Goal: Task Accomplishment & Management: Manage account settings

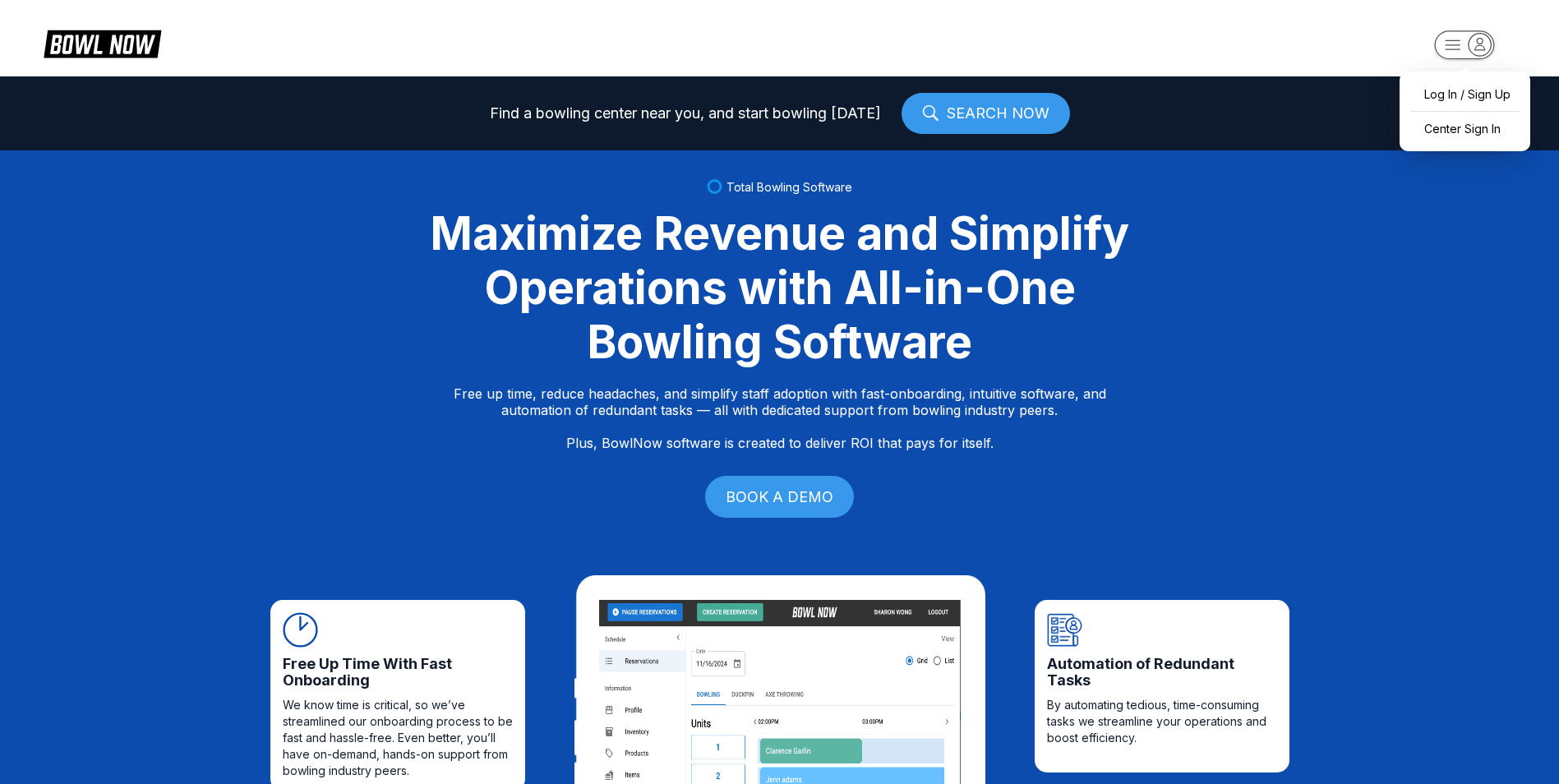
click at [1449, 49] on icon "button" at bounding box center [1454, 45] width 15 height 9
click at [1442, 126] on div "Center Sign In" at bounding box center [1465, 129] width 115 height 29
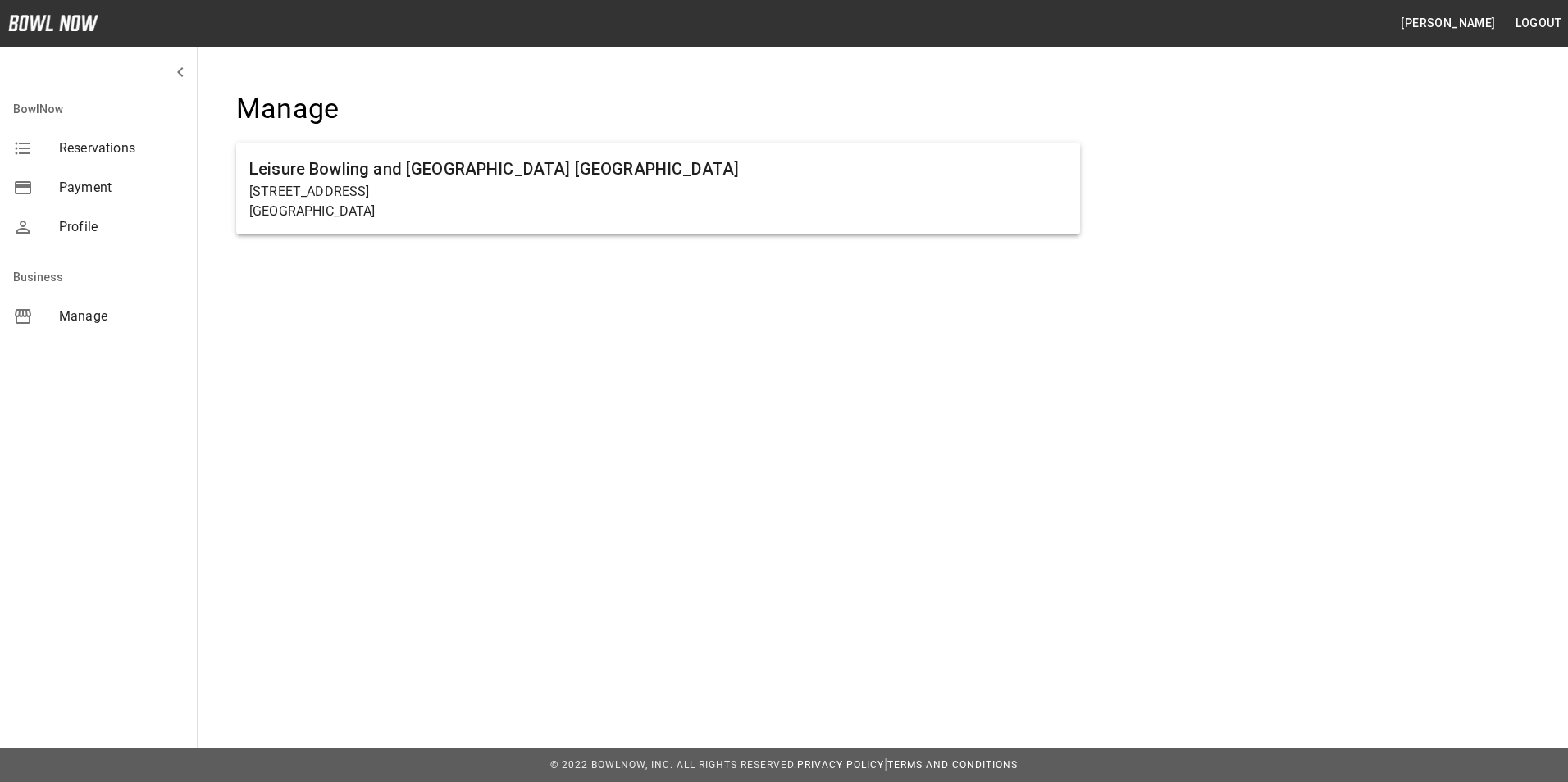
click at [91, 315] on span "Manage" at bounding box center [121, 316] width 124 height 19
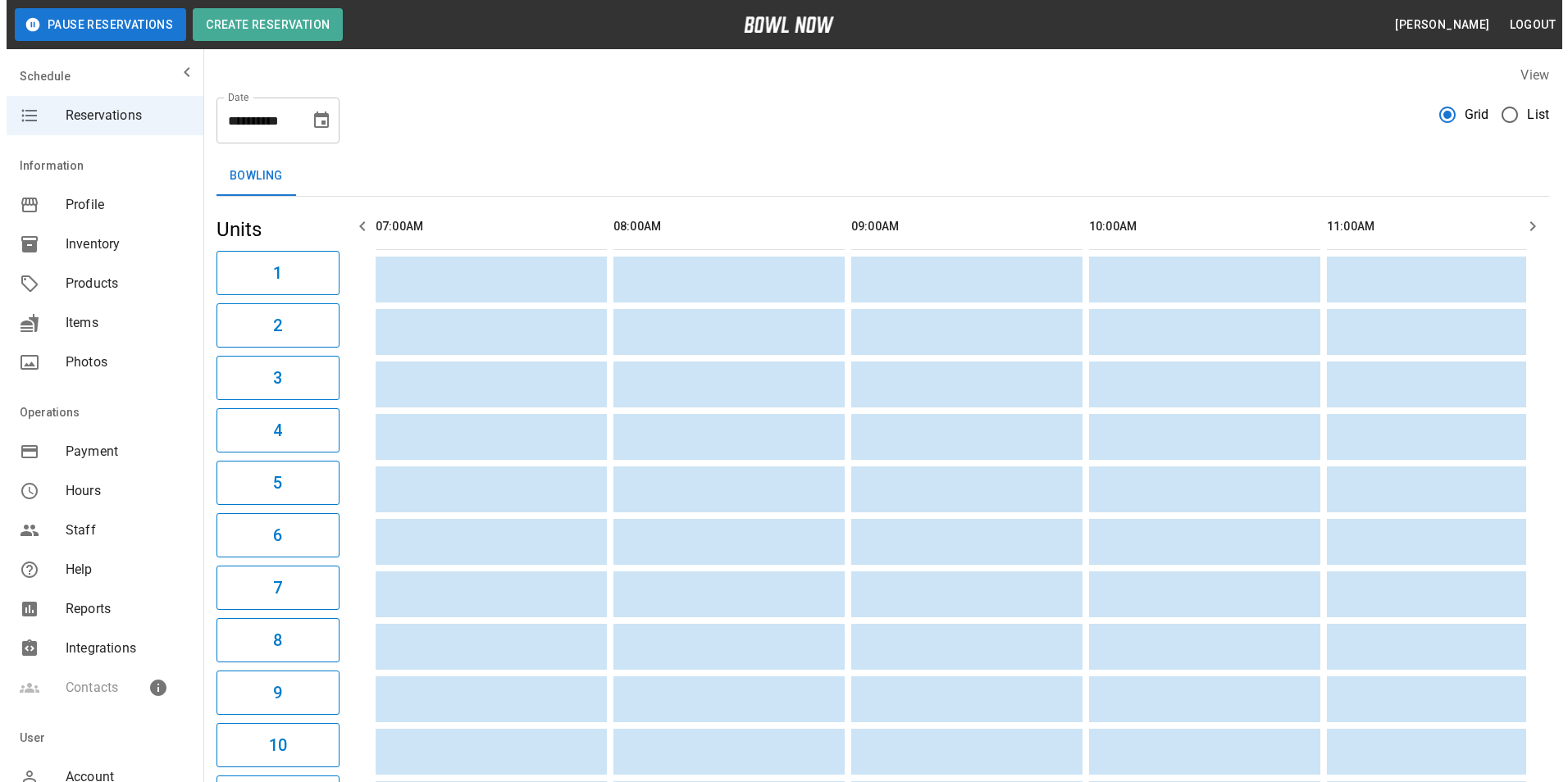
scroll to position [0, 2378]
